Goal: Find specific page/section: Find specific page/section

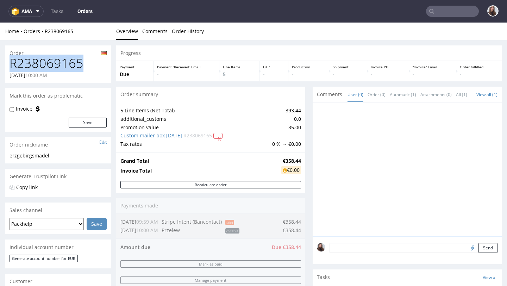
drag, startPoint x: 86, startPoint y: 61, endPoint x: 11, endPoint y: 62, distance: 74.6
click at [11, 62] on h1 "R238069165" at bounding box center [57, 63] width 97 height 14
click at [440, 11] on input "text" at bounding box center [452, 11] width 53 height 11
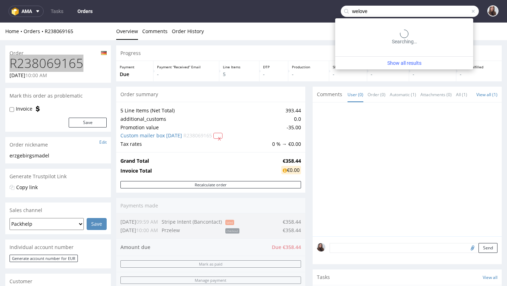
type input "welove"
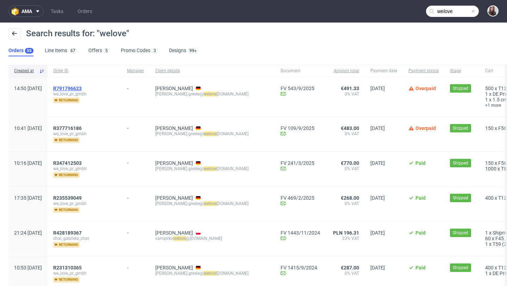
click at [82, 87] on span "R791796623" at bounding box center [67, 88] width 28 height 6
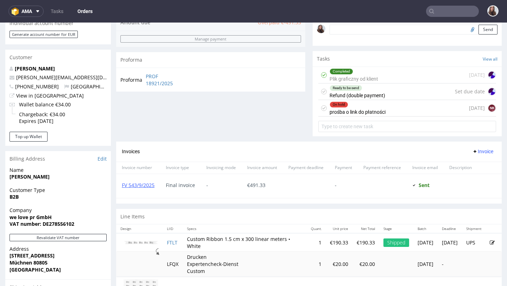
scroll to position [222, 0]
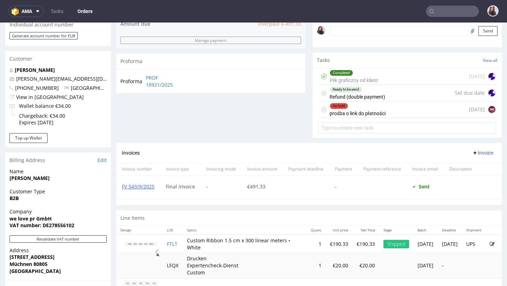
click at [355, 109] on div "On hold" at bounding box center [357, 106] width 55 height 6
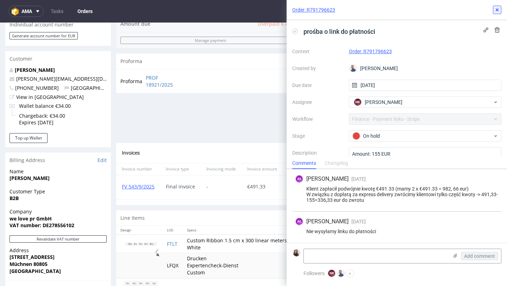
click at [495, 11] on use at bounding box center [496, 9] width 3 height 3
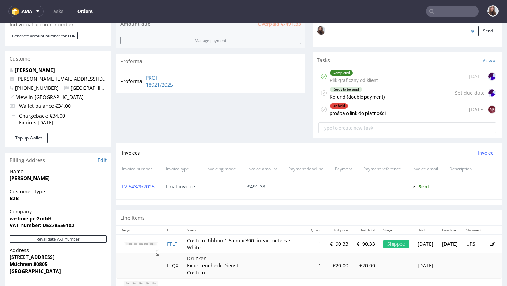
click at [375, 92] on div "Ready to be send" at bounding box center [357, 90] width 55 height 6
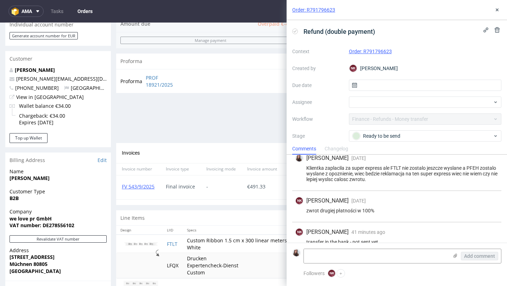
scroll to position [59, 0]
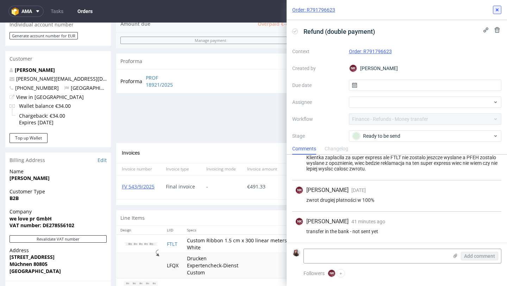
click at [498, 8] on icon at bounding box center [497, 10] width 6 height 6
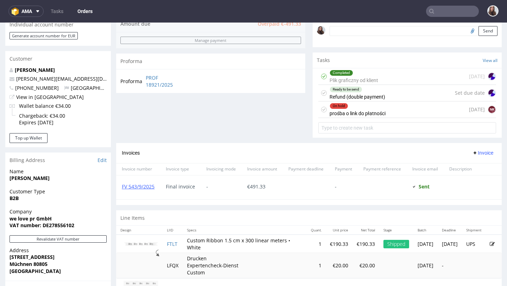
click at [425, 81] on div "Completed Plik graficzny od klient 19 days ago" at bounding box center [407, 76] width 178 height 17
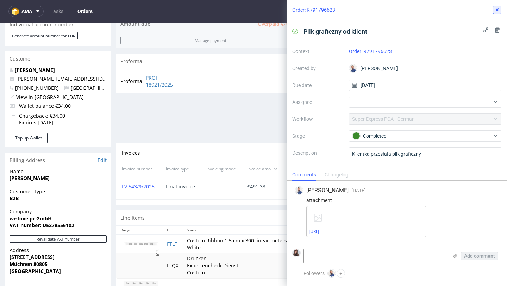
click at [497, 10] on use at bounding box center [496, 9] width 3 height 3
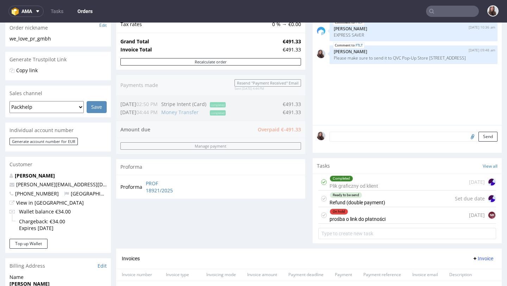
scroll to position [122, 0]
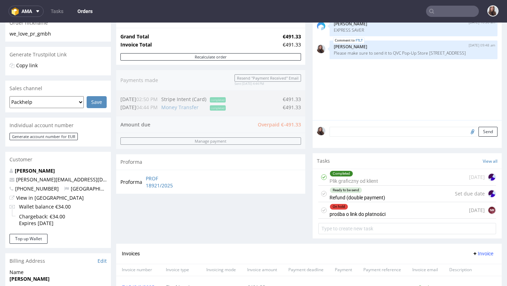
click at [354, 185] on div "Completed Plik graficzny od klient" at bounding box center [353, 177] width 49 height 16
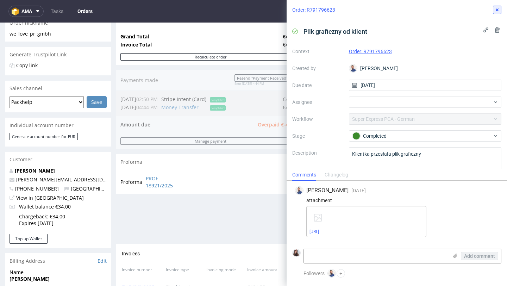
click at [498, 9] on icon at bounding box center [497, 10] width 6 height 6
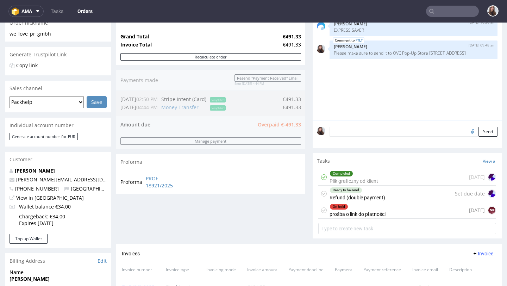
click at [371, 201] on div "Ready to be send Refund (double payment)" at bounding box center [357, 193] width 56 height 16
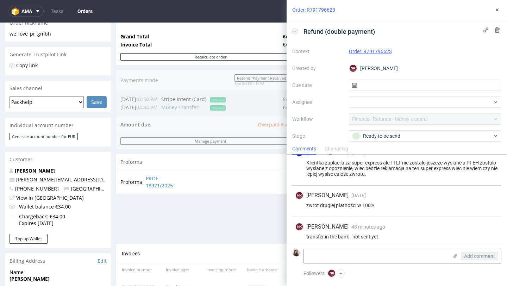
scroll to position [56, 0]
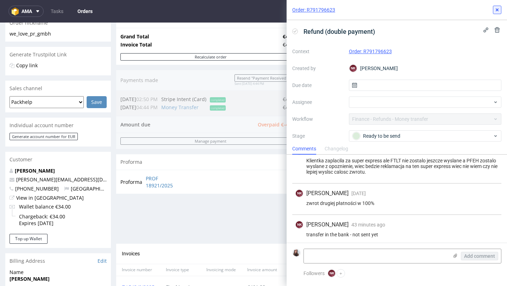
click at [496, 9] on use at bounding box center [496, 9] width 3 height 3
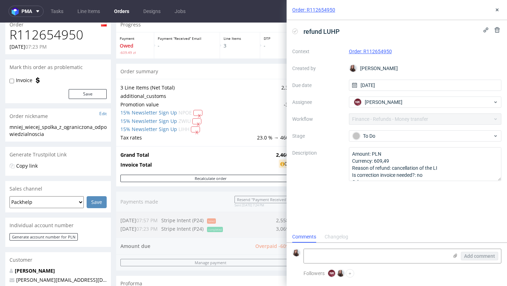
scroll to position [28, 0]
click at [428, 117] on div "Context Order: R112654950 Created by Sandra Beśka Due date 15/09/2025 Assignee …" at bounding box center [396, 113] width 209 height 135
click at [496, 9] on use at bounding box center [496, 9] width 3 height 3
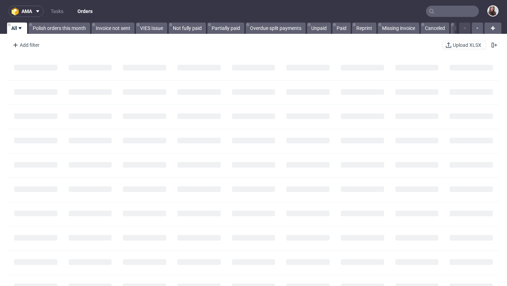
click at [442, 10] on input "text" at bounding box center [452, 11] width 53 height 11
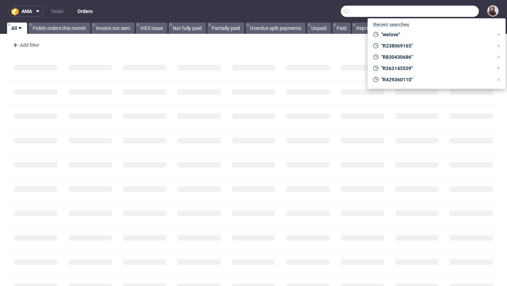
paste input "R14368454"
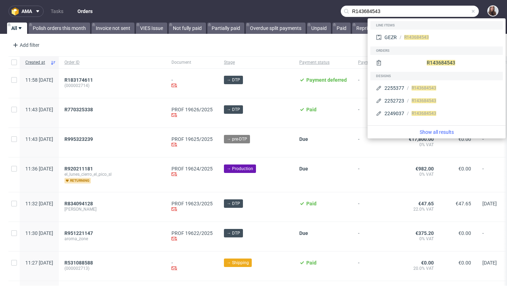
type input "R143684543"
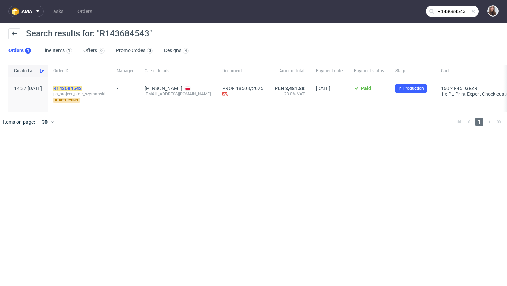
click at [82, 88] on mark "R143684543" at bounding box center [67, 88] width 28 height 6
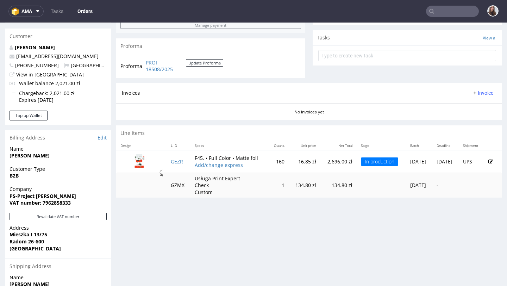
scroll to position [259, 0]
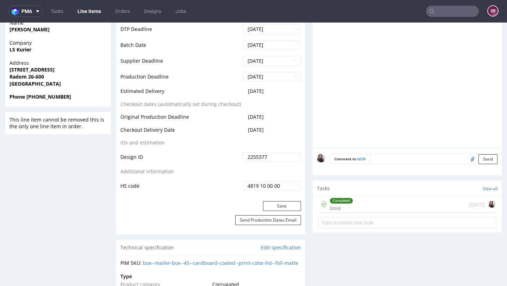
scroll to position [0, 0]
click at [367, 209] on div "Completed issue [DATE]" at bounding box center [407, 204] width 178 height 17
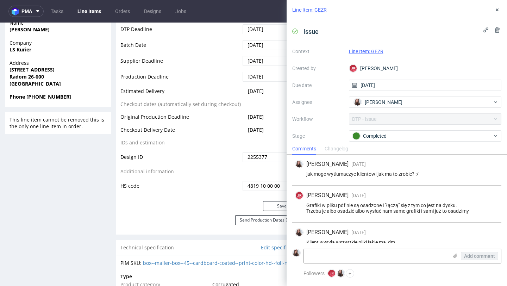
scroll to position [261, 0]
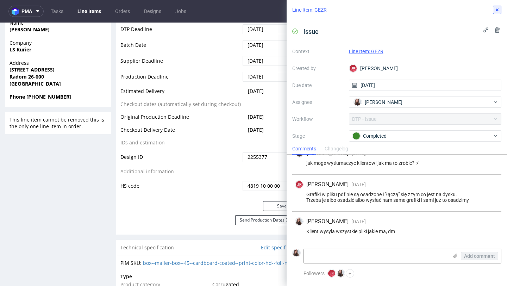
click at [495, 9] on icon at bounding box center [497, 10] width 6 height 6
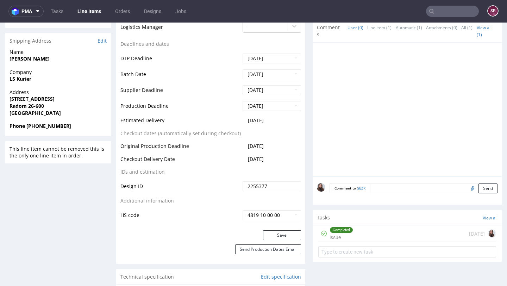
scroll to position [280, 0]
